Goal: Information Seeking & Learning: Learn about a topic

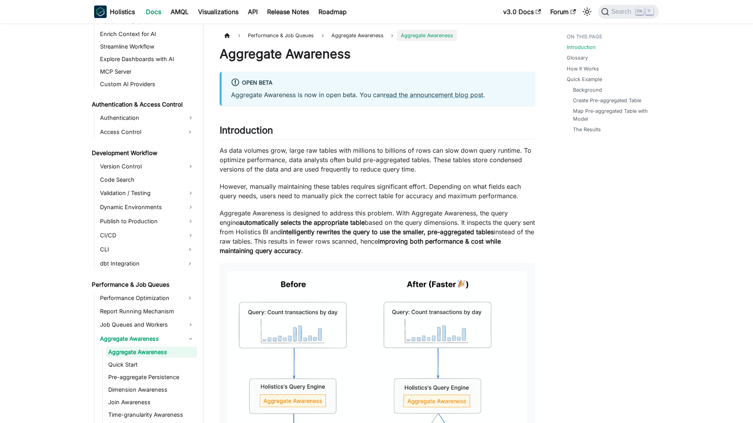
scroll to position [489, 0]
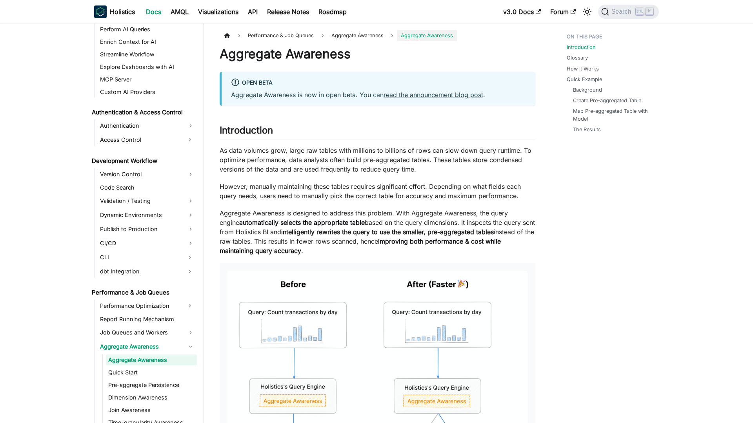
scroll to position [489, 0]
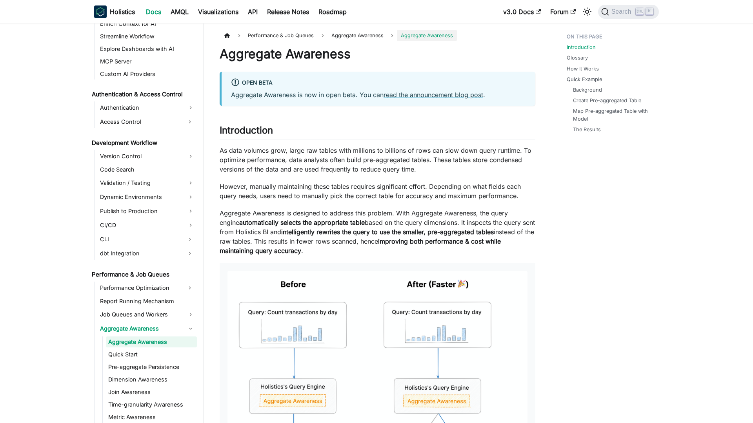
scroll to position [489, 0]
